Goal: Find specific page/section: Find specific page/section

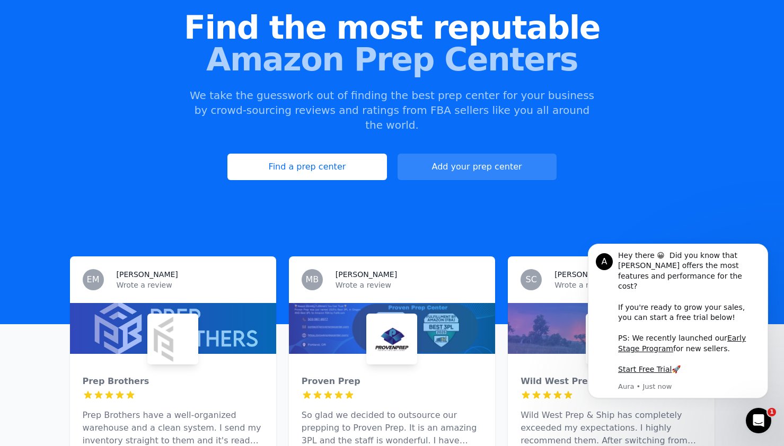
scroll to position [100, 0]
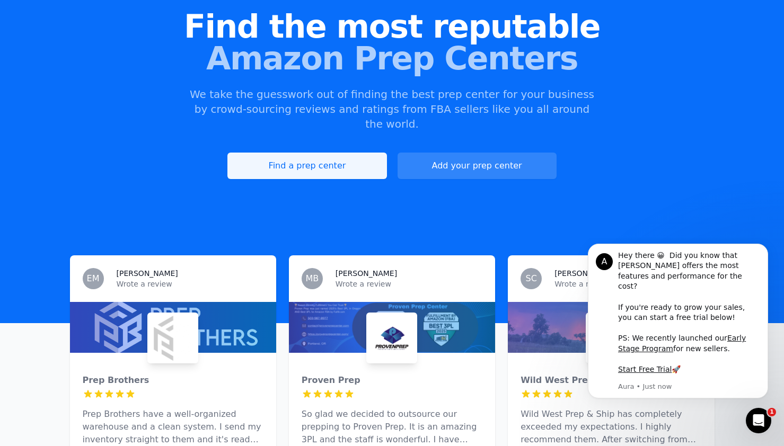
click at [287, 153] on link "Find a prep center" at bounding box center [306, 166] width 159 height 27
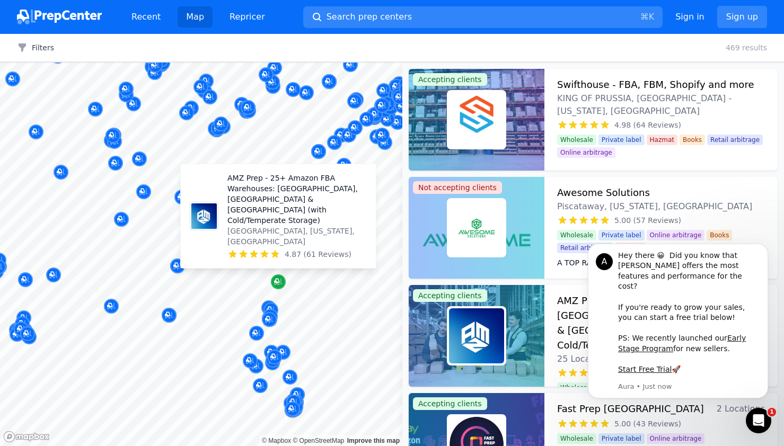
click at [274, 280] on icon "Map marker" at bounding box center [276, 281] width 5 height 5
click at [279, 278] on icon "Map marker" at bounding box center [278, 282] width 8 height 11
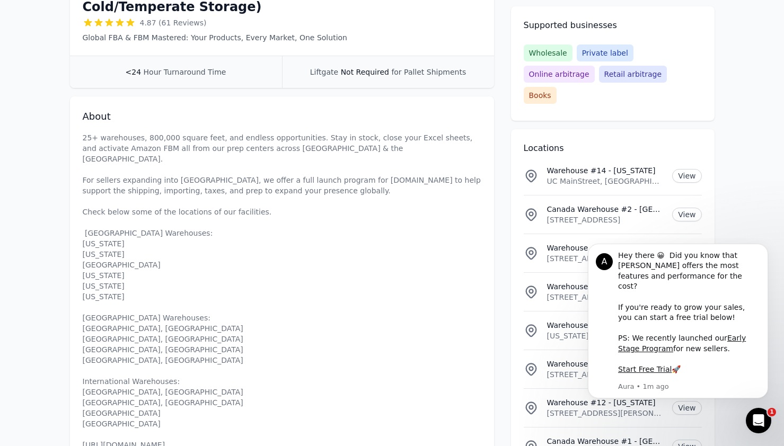
scroll to position [302, 0]
